Goal: Information Seeking & Learning: Learn about a topic

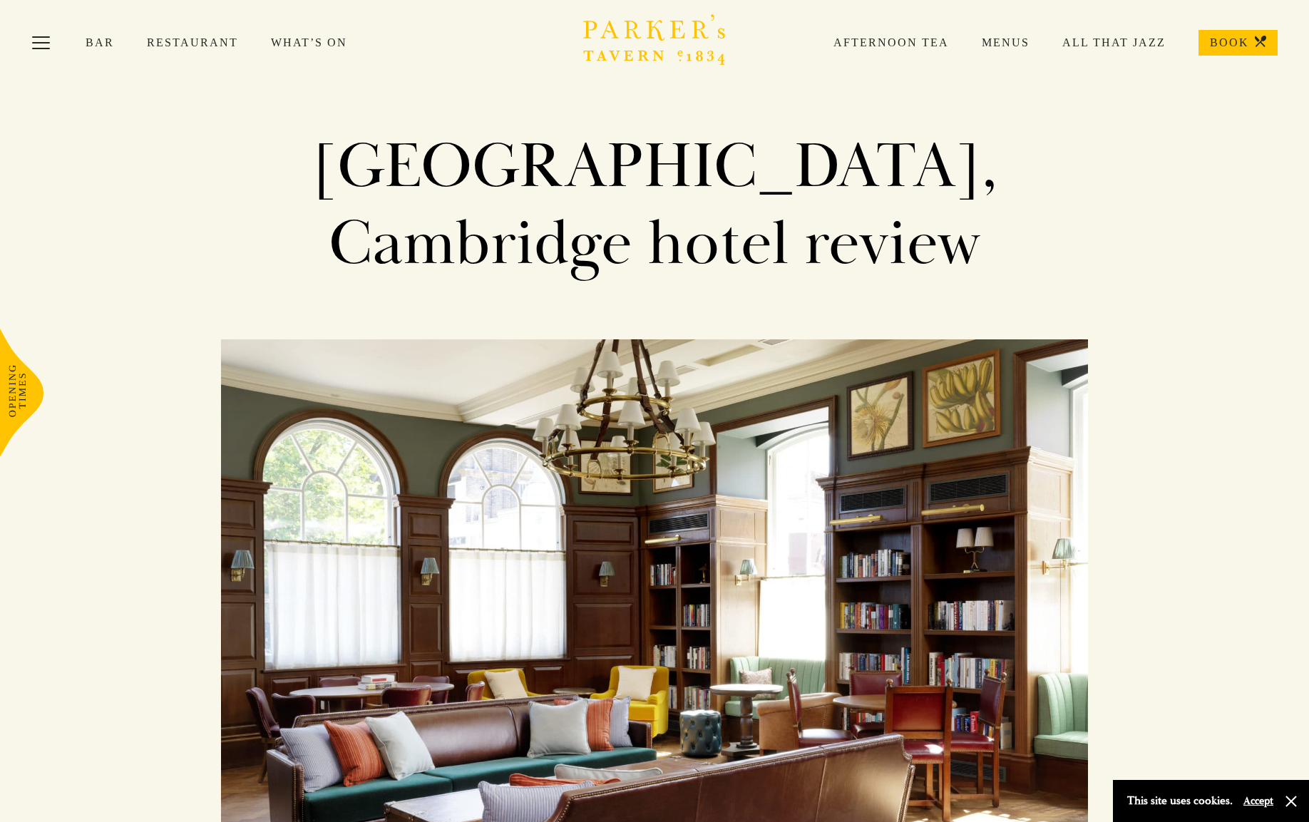
click at [208, 40] on link "Restaurant" at bounding box center [209, 43] width 124 height 14
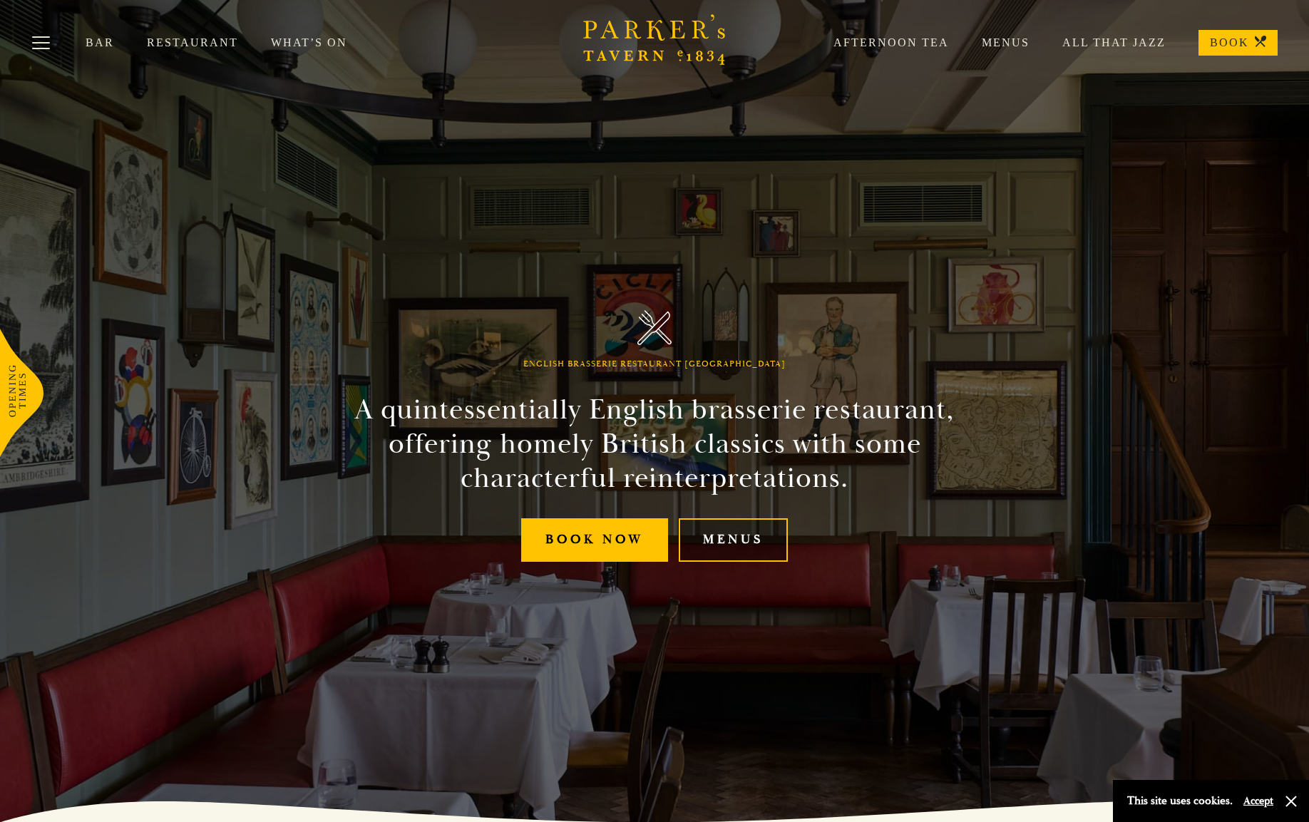
click at [732, 533] on link "Menus" at bounding box center [733, 541] width 109 height 44
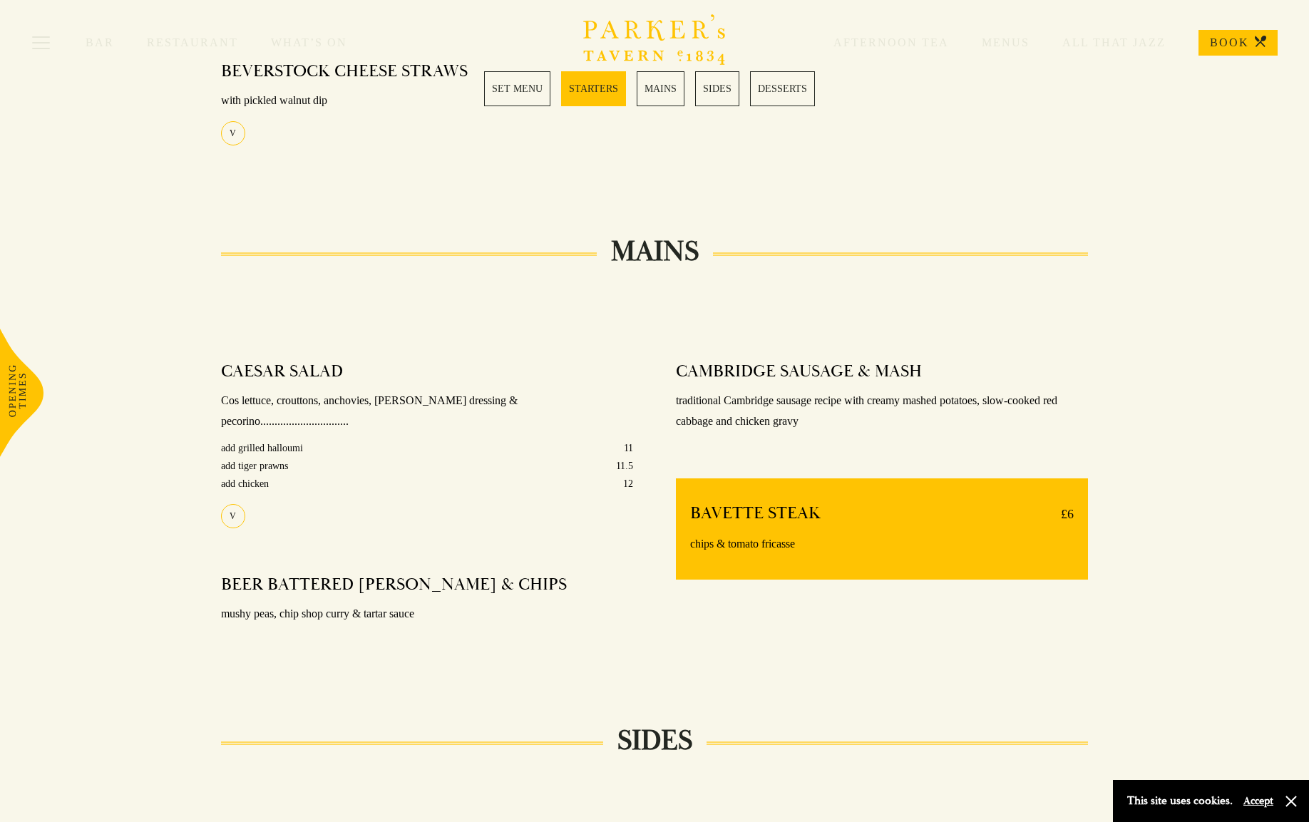
scroll to position [884, 1]
click at [671, 102] on link "MAINS" at bounding box center [661, 88] width 48 height 35
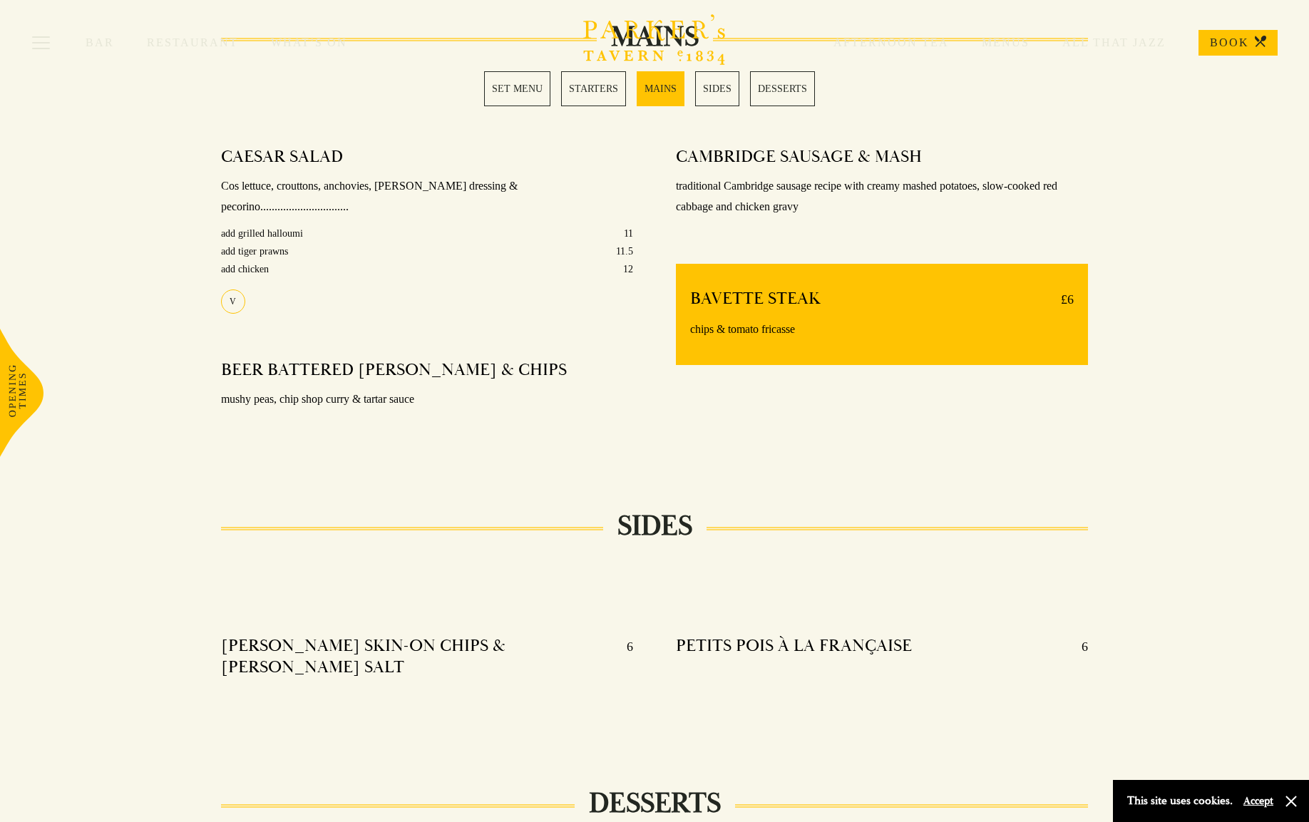
scroll to position [1135, 0]
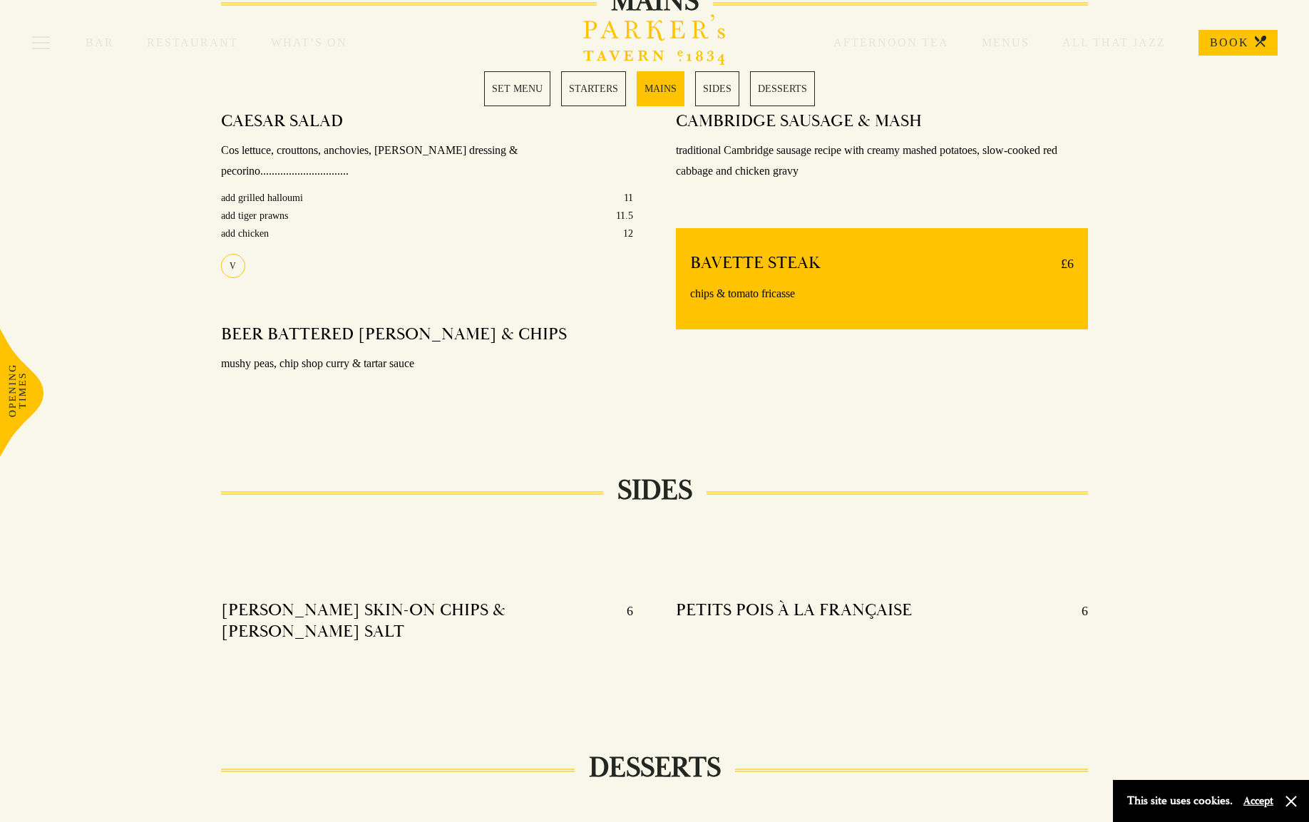
click at [527, 96] on link "SET MENU" at bounding box center [517, 88] width 66 height 35
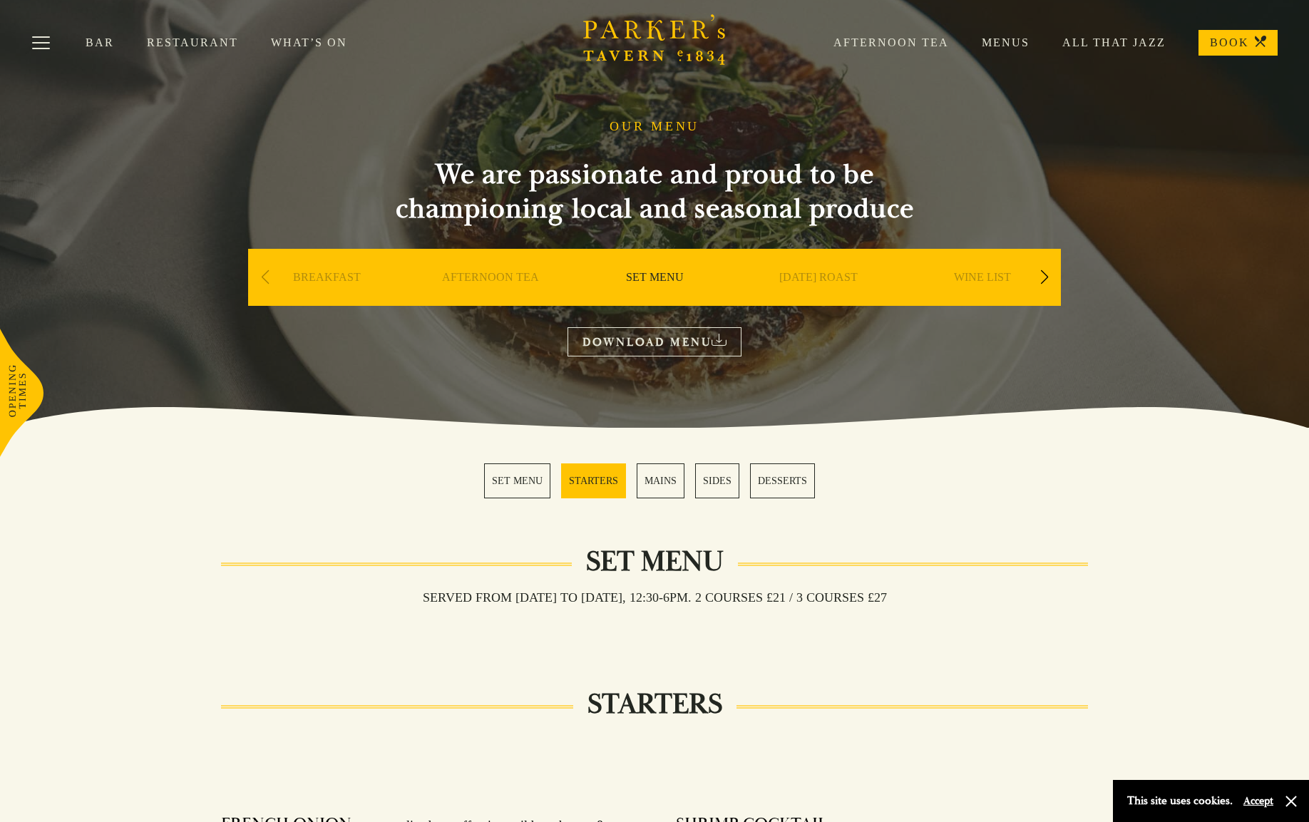
scroll to position [1, 0]
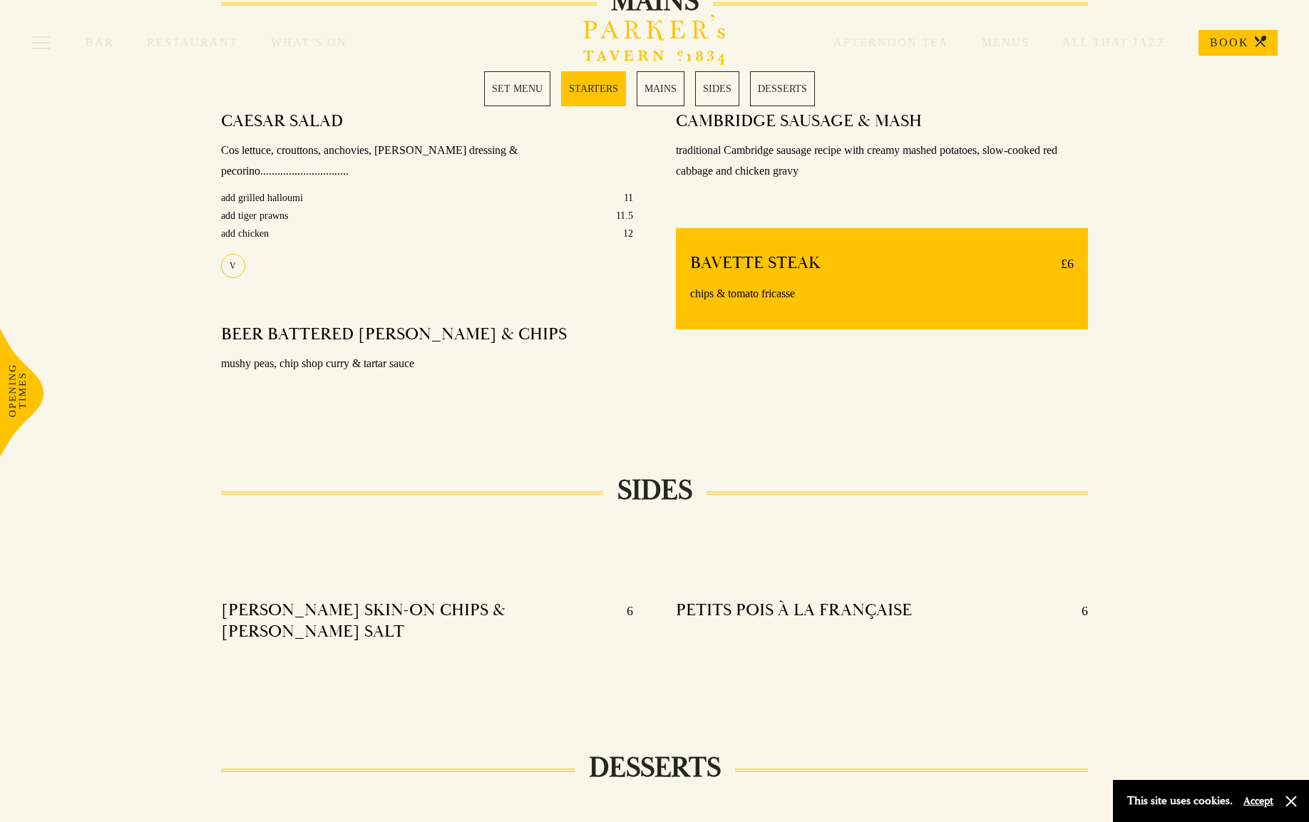
scroll to position [884, 0]
